Goal: Task Accomplishment & Management: Use online tool/utility

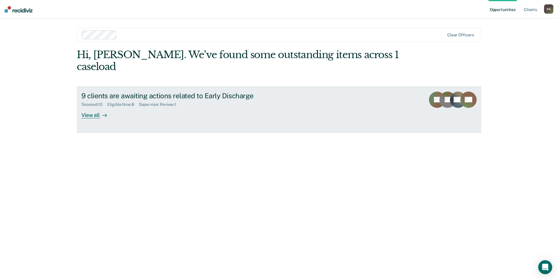
click at [111, 91] on div "9 clients are awaiting actions related to Early Discharge" at bounding box center [183, 95] width 204 height 8
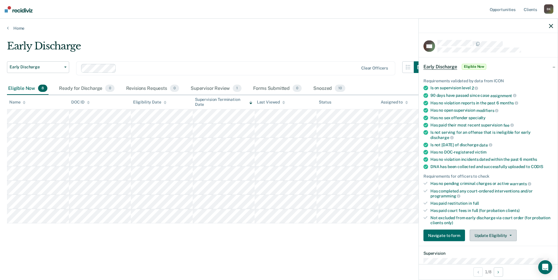
click at [489, 233] on button "Update Eligibility" at bounding box center [492, 235] width 47 height 12
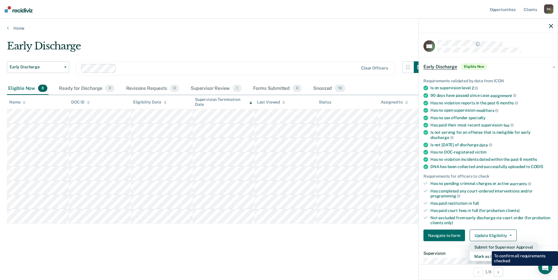
click at [487, 247] on button "Submit for Supervisor Approval" at bounding box center [503, 246] width 68 height 9
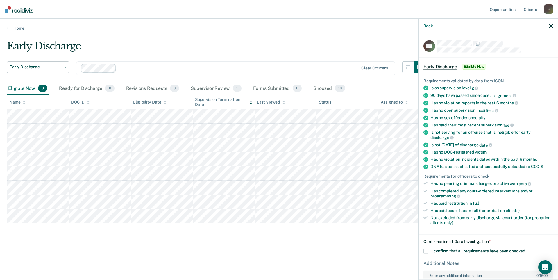
scroll to position [49, 0]
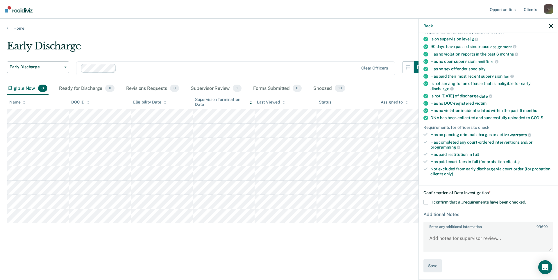
click at [426, 203] on span at bounding box center [425, 202] width 5 height 5
click at [526, 200] on input "I confirm that all requirements have been checked." at bounding box center [526, 200] width 0 height 0
click at [433, 263] on button "Save" at bounding box center [432, 265] width 18 height 13
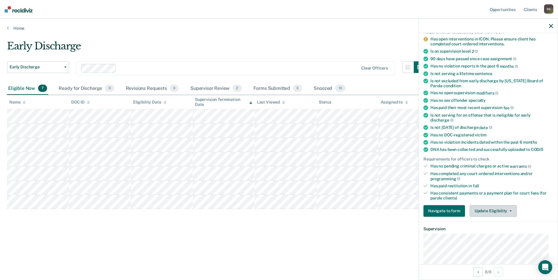
click at [500, 211] on button "Update Eligibility" at bounding box center [492, 211] width 47 height 12
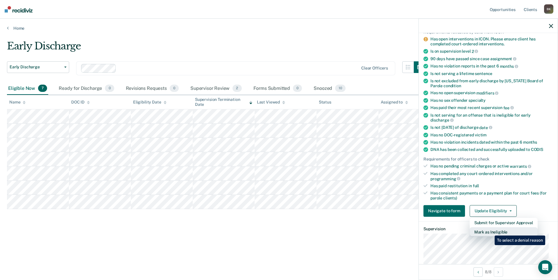
click at [490, 231] on button "Mark as Ineligible" at bounding box center [503, 231] width 68 height 9
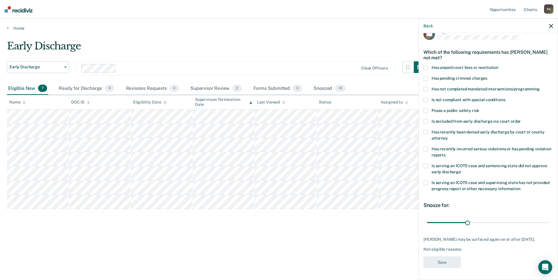
scroll to position [17, 0]
click at [428, 97] on span at bounding box center [425, 99] width 5 height 5
click at [552, 27] on icon "button" at bounding box center [551, 26] width 4 height 4
